Goal: Information Seeking & Learning: Check status

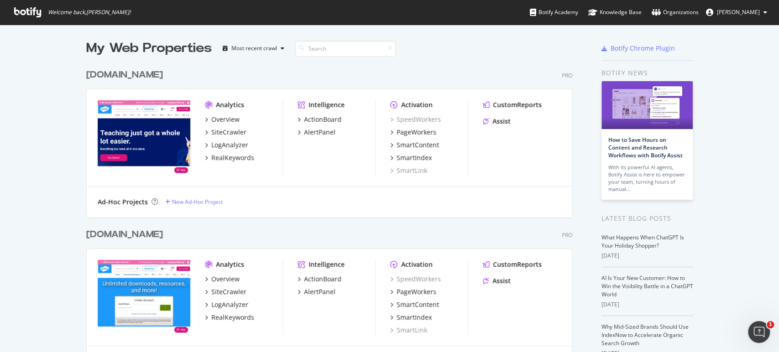
click at [126, 73] on div "[DOMAIN_NAME]" at bounding box center [124, 74] width 77 height 13
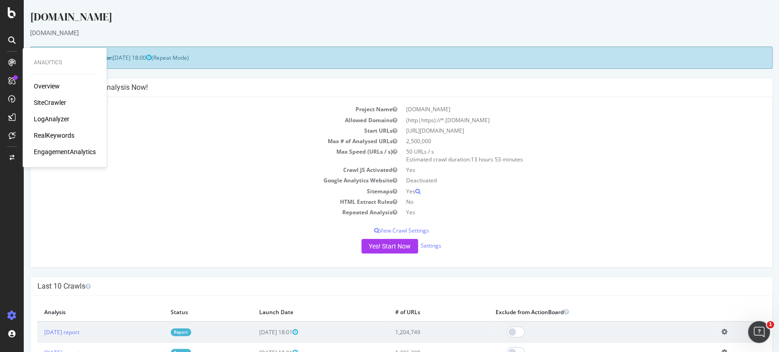
click at [50, 102] on div "SiteCrawler" at bounding box center [50, 102] width 32 height 9
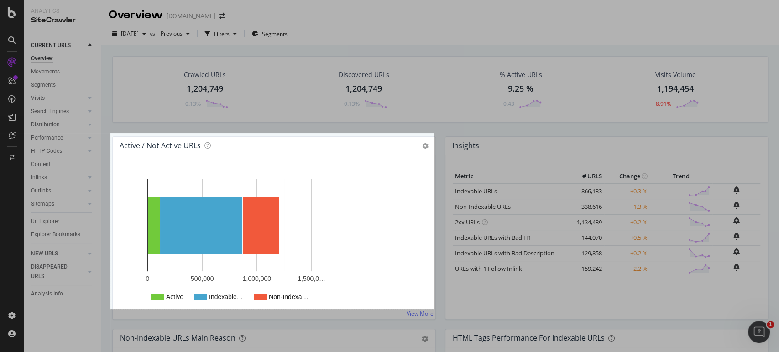
drag, startPoint x: 110, startPoint y: 133, endPoint x: 433, endPoint y: 309, distance: 367.7
click at [433, 309] on div "708 X 385" at bounding box center [389, 176] width 779 height 352
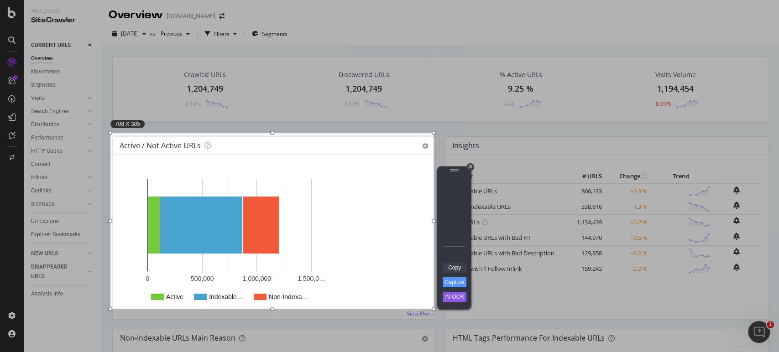
click at [462, 269] on link "Copy" at bounding box center [455, 268] width 24 height 10
